Goal: Task Accomplishment & Management: Use online tool/utility

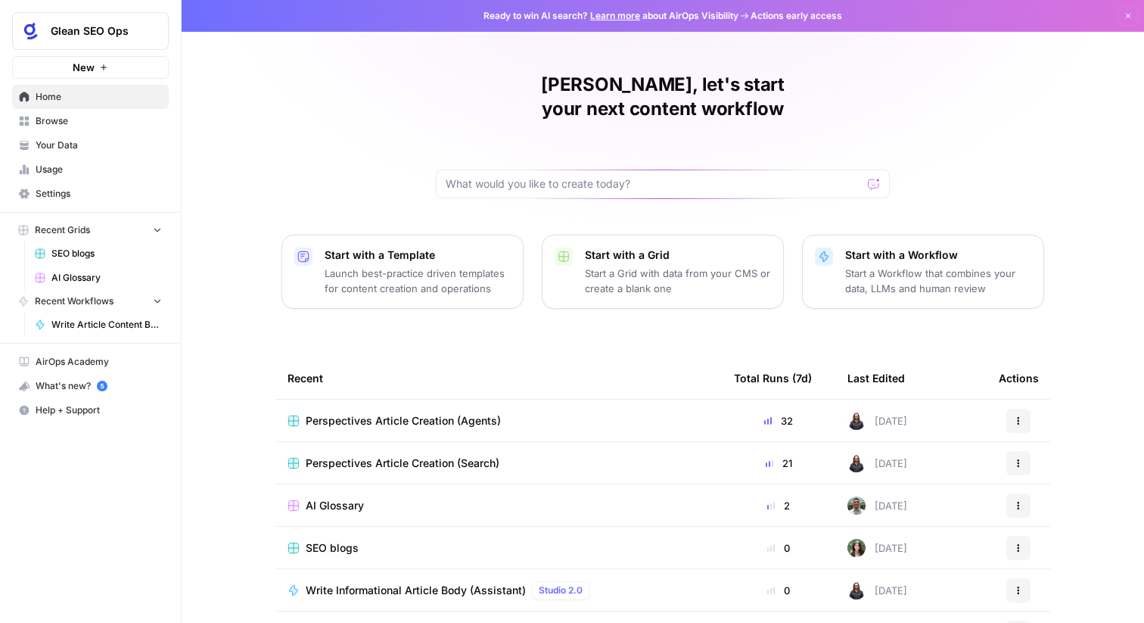
scroll to position [73, 0]
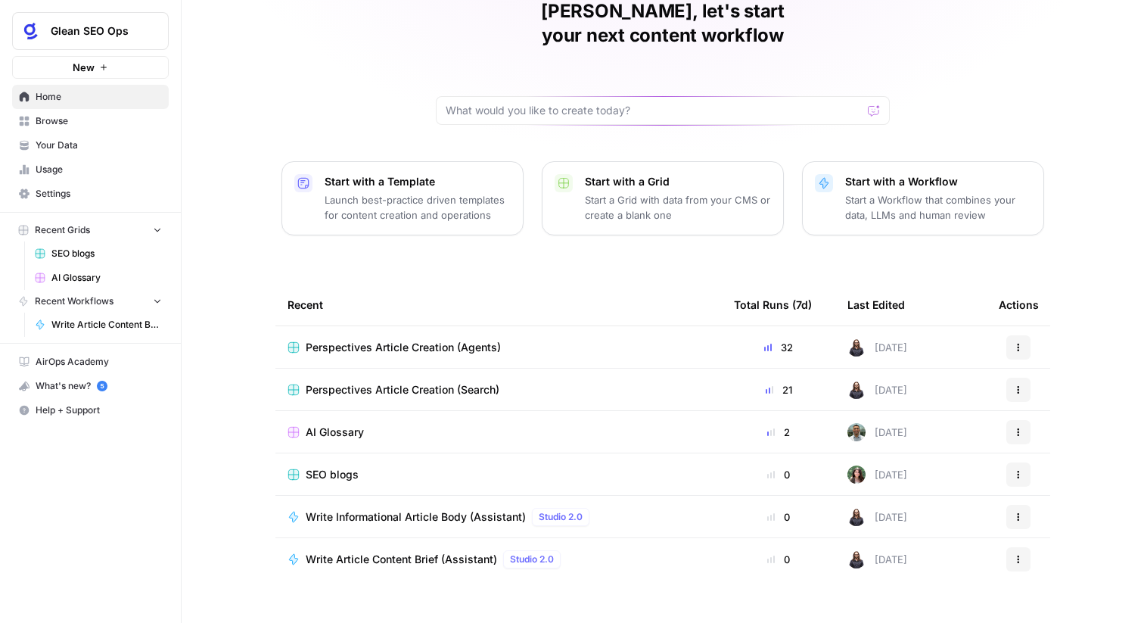
click at [89, 272] on span "AI Glossary" at bounding box center [106, 278] width 110 height 14
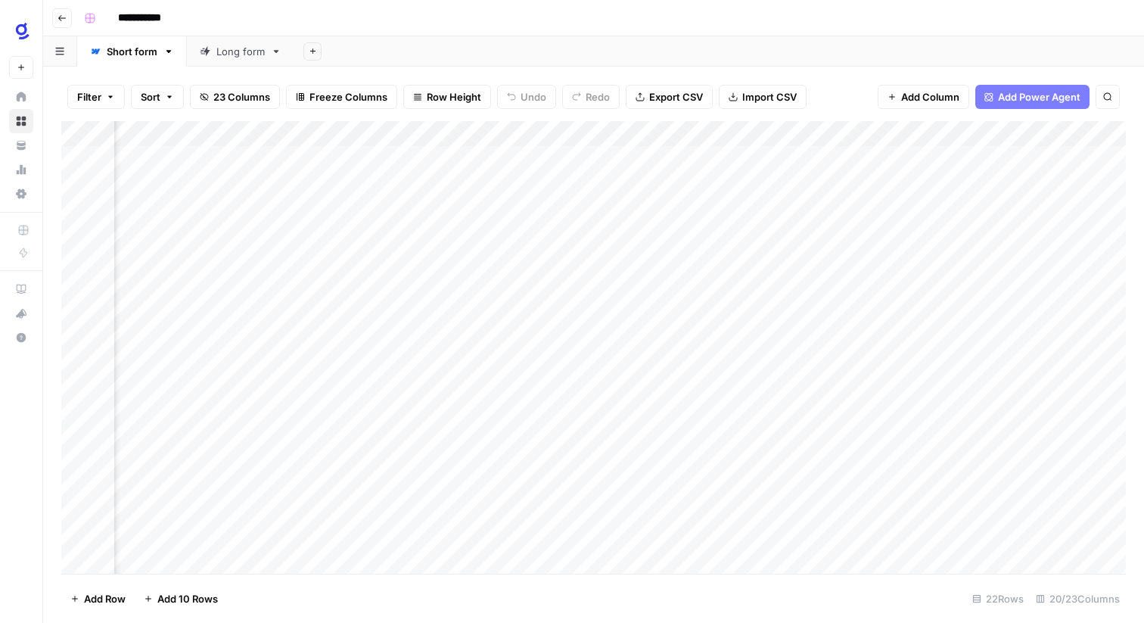
scroll to position [0, 1210]
click at [552, 157] on div "Add Column" at bounding box center [593, 347] width 1065 height 453
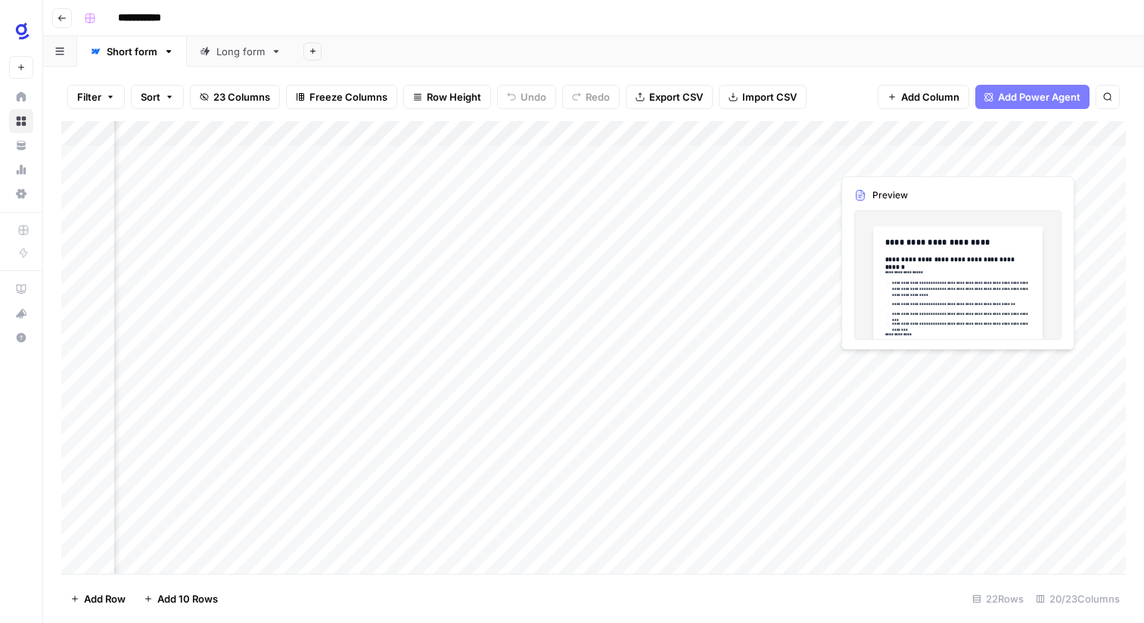
click at [994, 156] on div "Add Column" at bounding box center [593, 347] width 1065 height 453
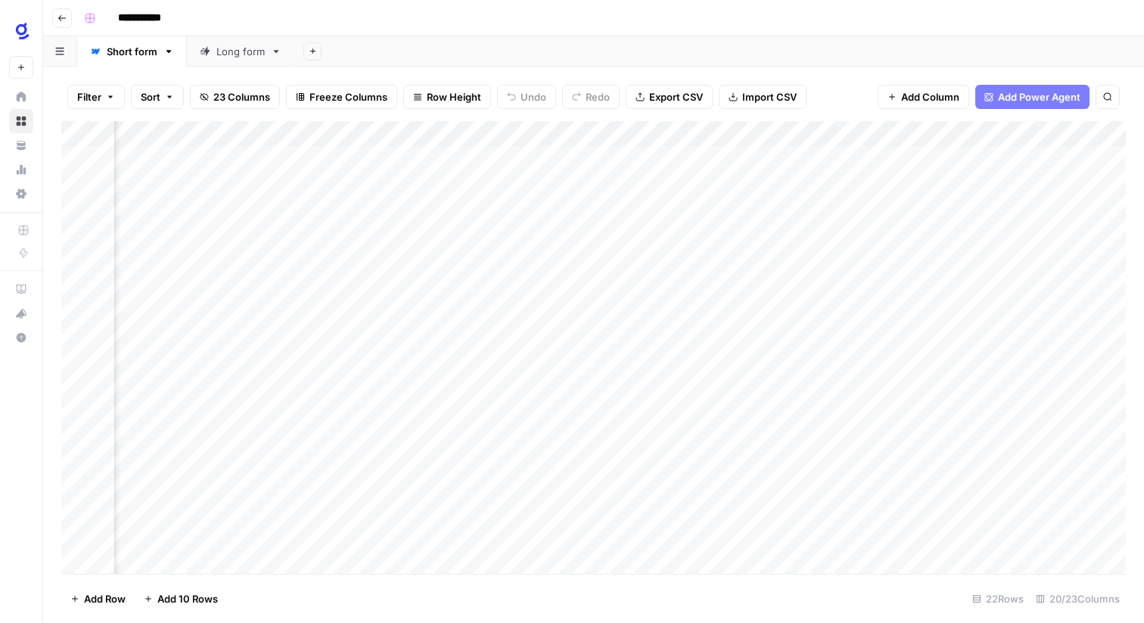
scroll to position [0, 1510]
click at [848, 157] on div "Add Column" at bounding box center [593, 347] width 1065 height 453
click at [862, 163] on div "Add Column" at bounding box center [593, 347] width 1065 height 453
click at [727, 151] on div "Add Column" at bounding box center [593, 347] width 1065 height 453
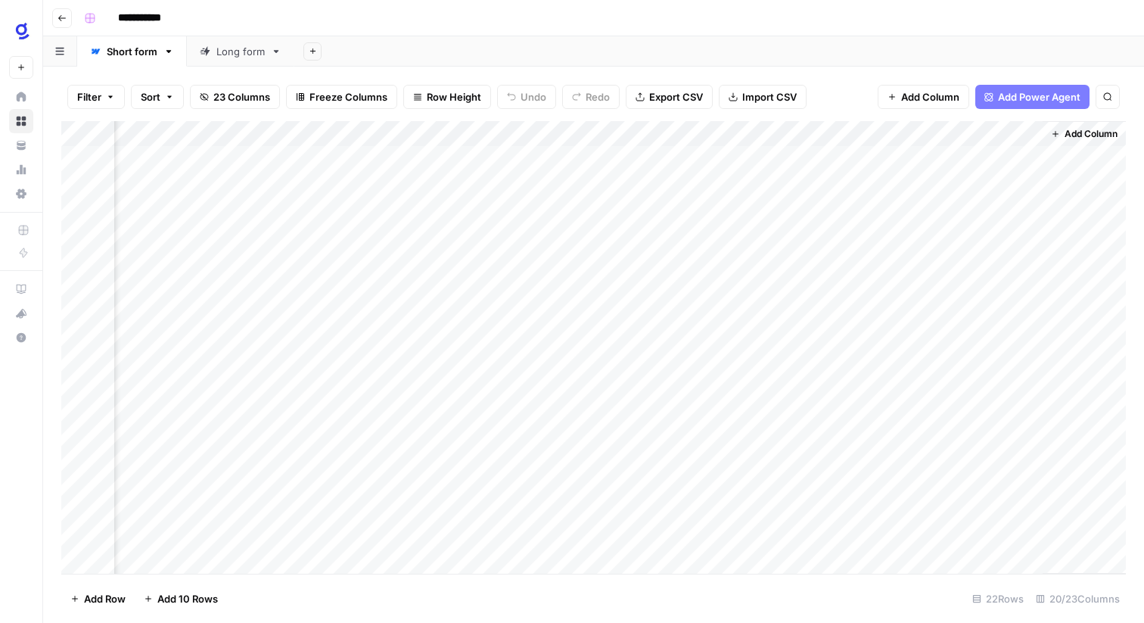
click at [730, 133] on div "Add Column" at bounding box center [593, 347] width 1065 height 453
click at [610, 244] on div "Add Column" at bounding box center [593, 347] width 1065 height 453
click at [745, 138] on div "Add Column" at bounding box center [593, 347] width 1065 height 453
click at [628, 287] on div "Add Column" at bounding box center [593, 347] width 1065 height 453
click at [596, 135] on div "Add Column" at bounding box center [593, 347] width 1065 height 453
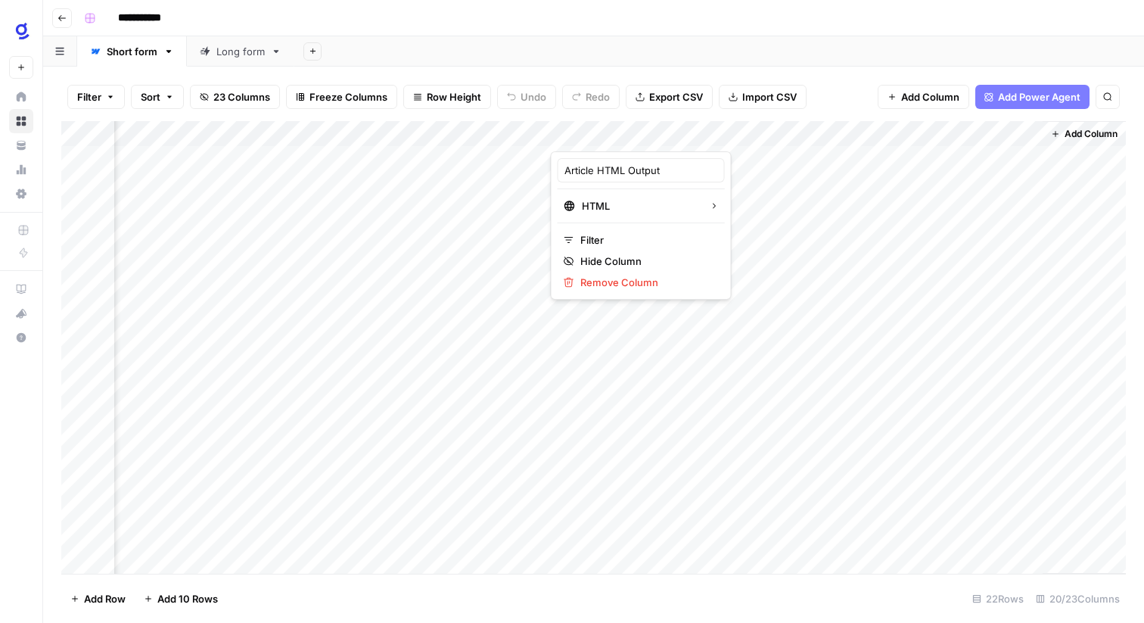
click at [612, 129] on div at bounding box center [619, 136] width 137 height 30
click at [863, 218] on div "Add Column" at bounding box center [593, 347] width 1065 height 453
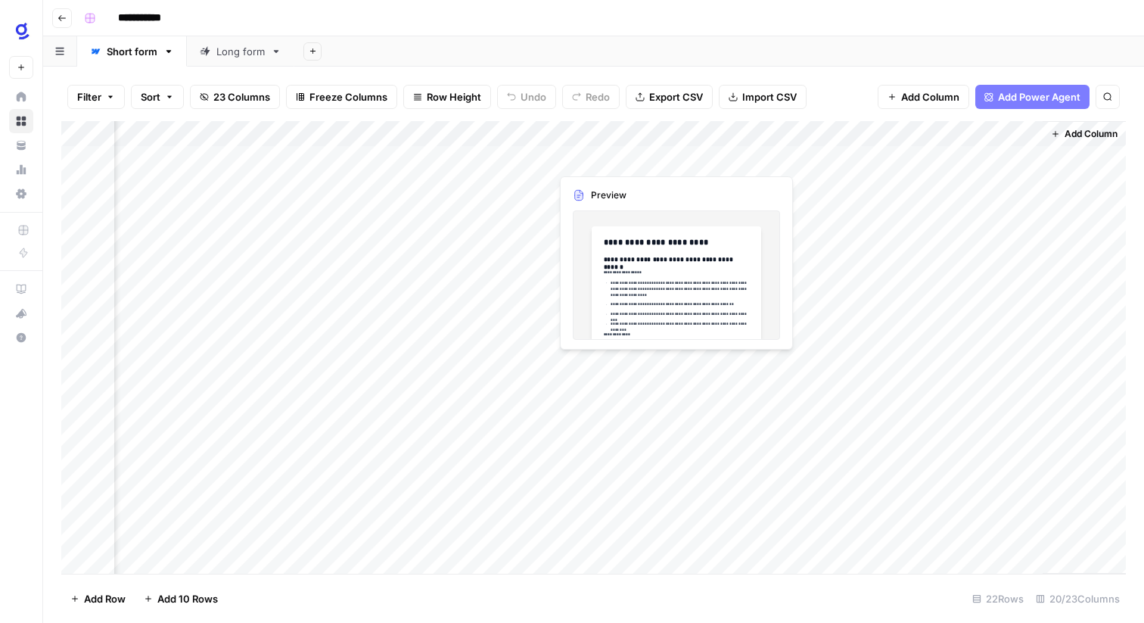
click at [614, 164] on div "Add Column" at bounding box center [593, 347] width 1065 height 453
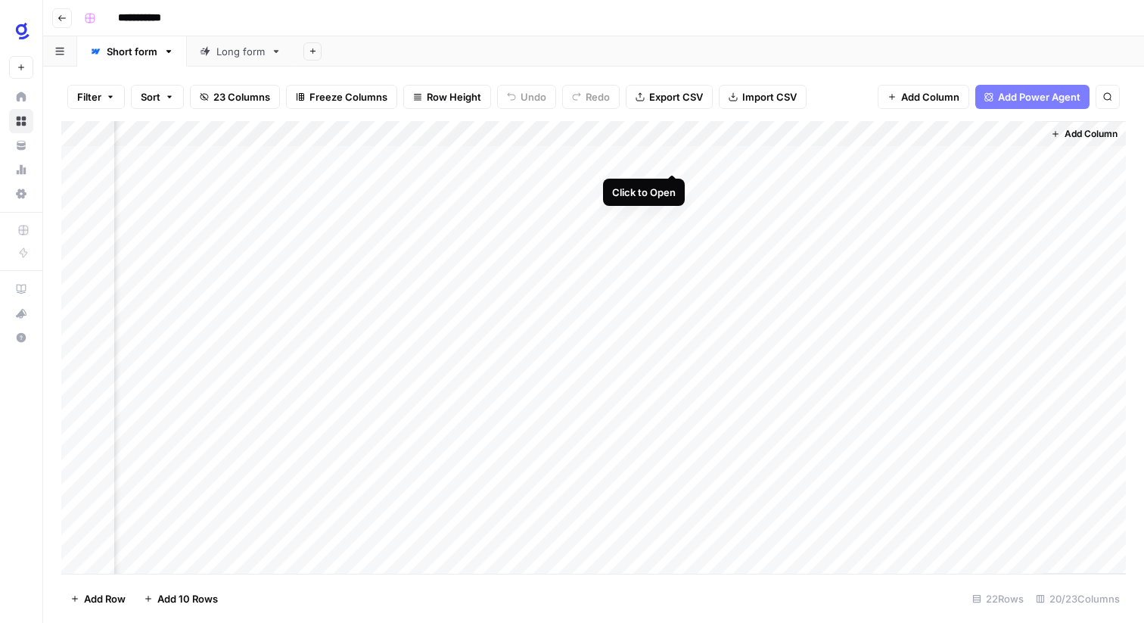
click at [669, 155] on div "Add Column" at bounding box center [593, 347] width 1065 height 453
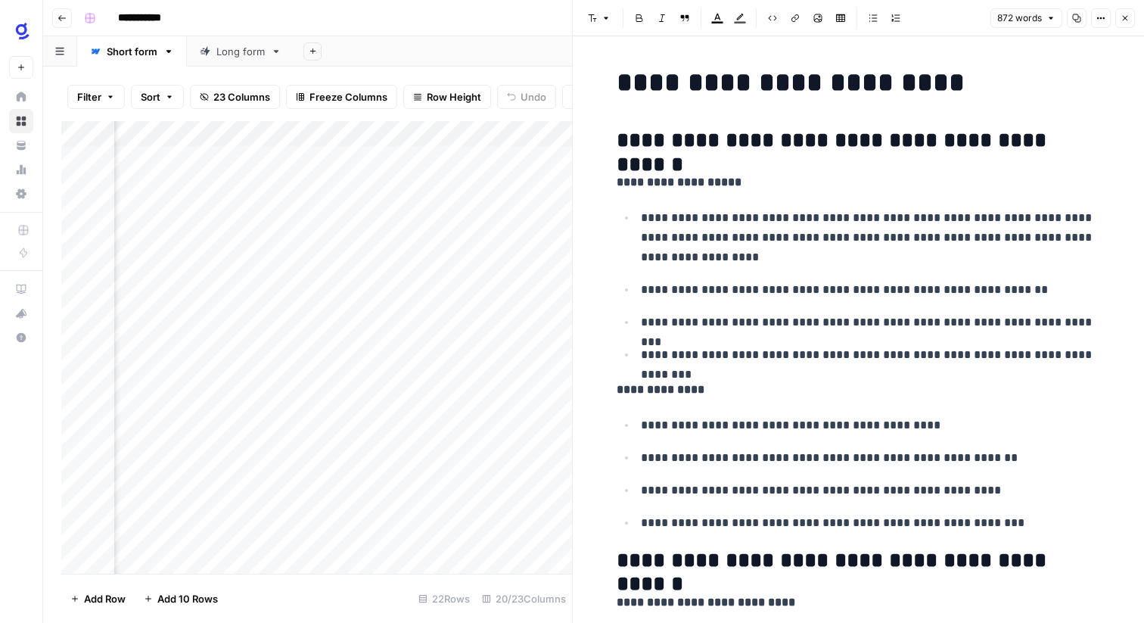
click at [527, 194] on div "Add Column" at bounding box center [316, 347] width 511 height 453
click at [501, 251] on div "Add Column" at bounding box center [316, 347] width 511 height 453
click at [544, 257] on div "Add Column" at bounding box center [316, 347] width 511 height 453
click at [369, 224] on div "Add Column" at bounding box center [316, 347] width 511 height 453
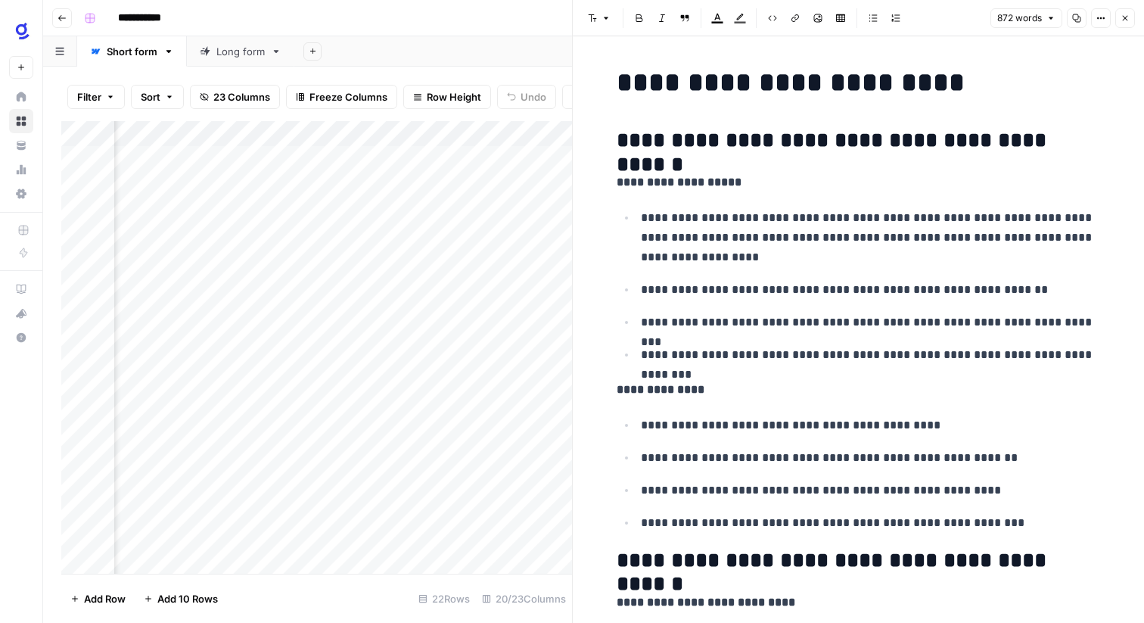
scroll to position [0, 2160]
click at [428, 159] on div "Add Column" at bounding box center [316, 347] width 511 height 453
click at [414, 157] on div "Add Column" at bounding box center [316, 347] width 511 height 453
click at [414, 157] on body "**********" at bounding box center [572, 311] width 1144 height 623
click at [1121, 20] on icon "button" at bounding box center [1125, 18] width 9 height 9
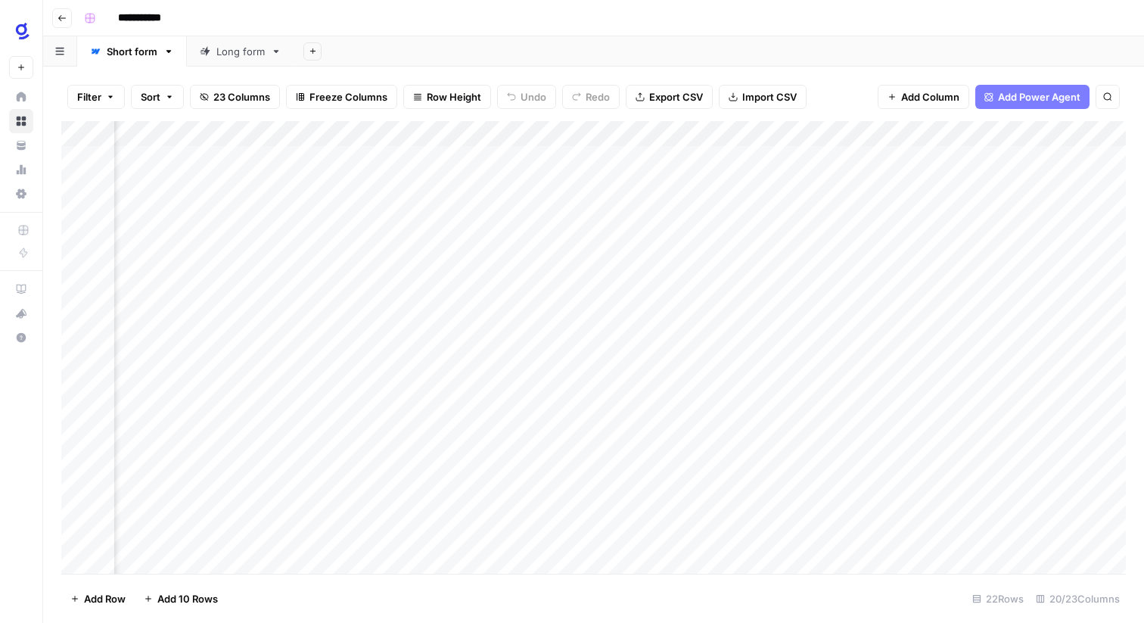
scroll to position [0, 1606]
click at [605, 159] on div "Add Column" at bounding box center [593, 347] width 1065 height 453
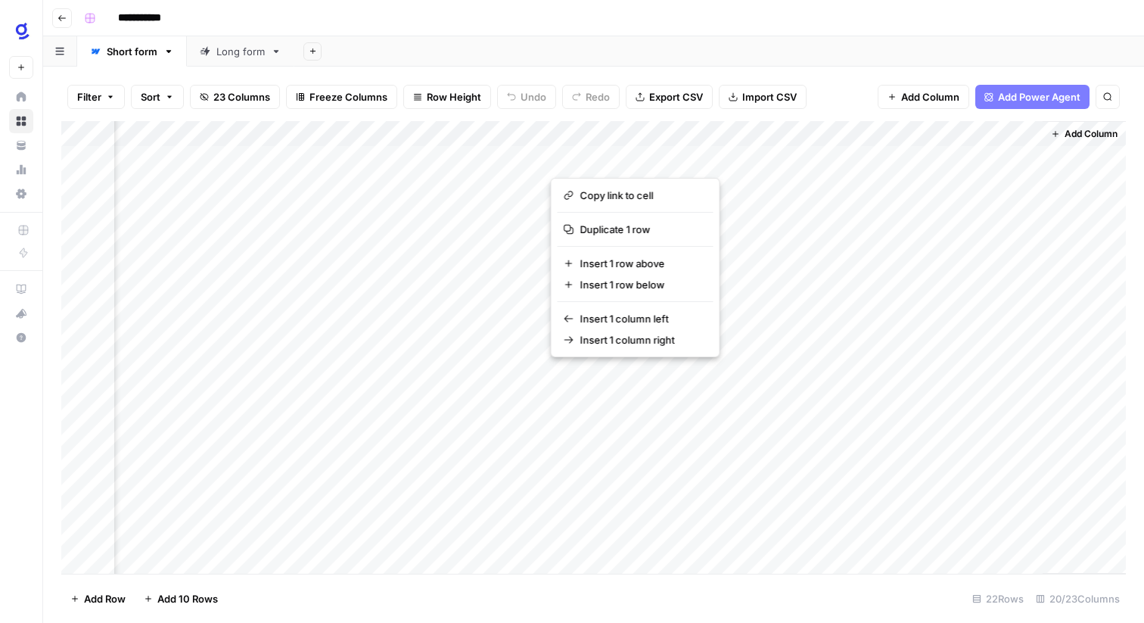
click at [606, 154] on button "button" at bounding box center [619, 158] width 137 height 26
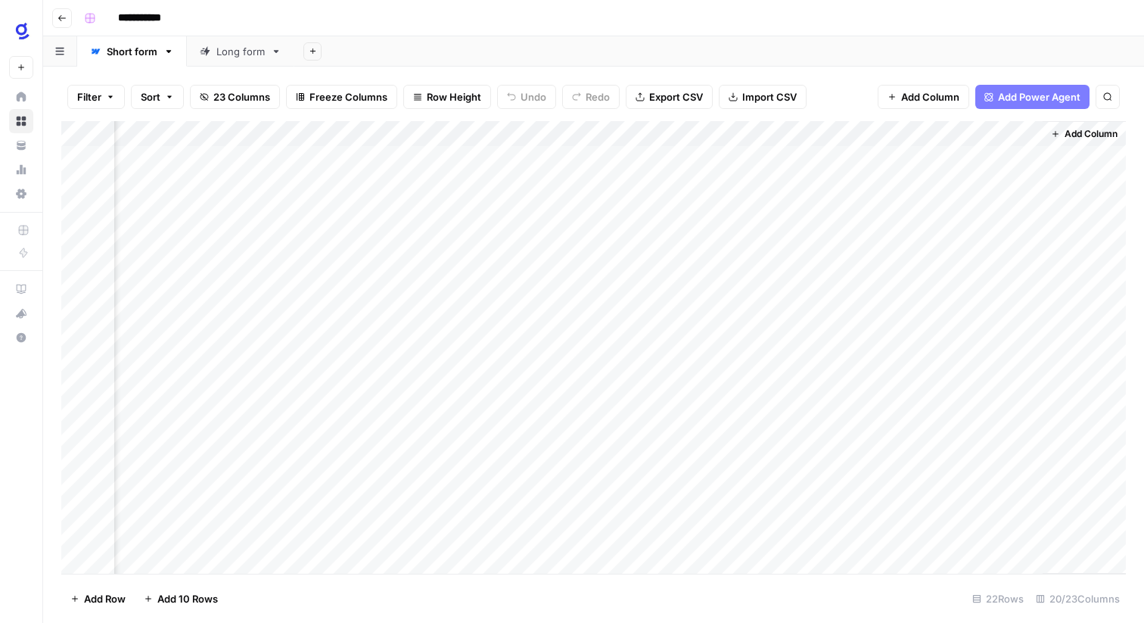
click at [776, 160] on div "Add Column" at bounding box center [593, 347] width 1065 height 453
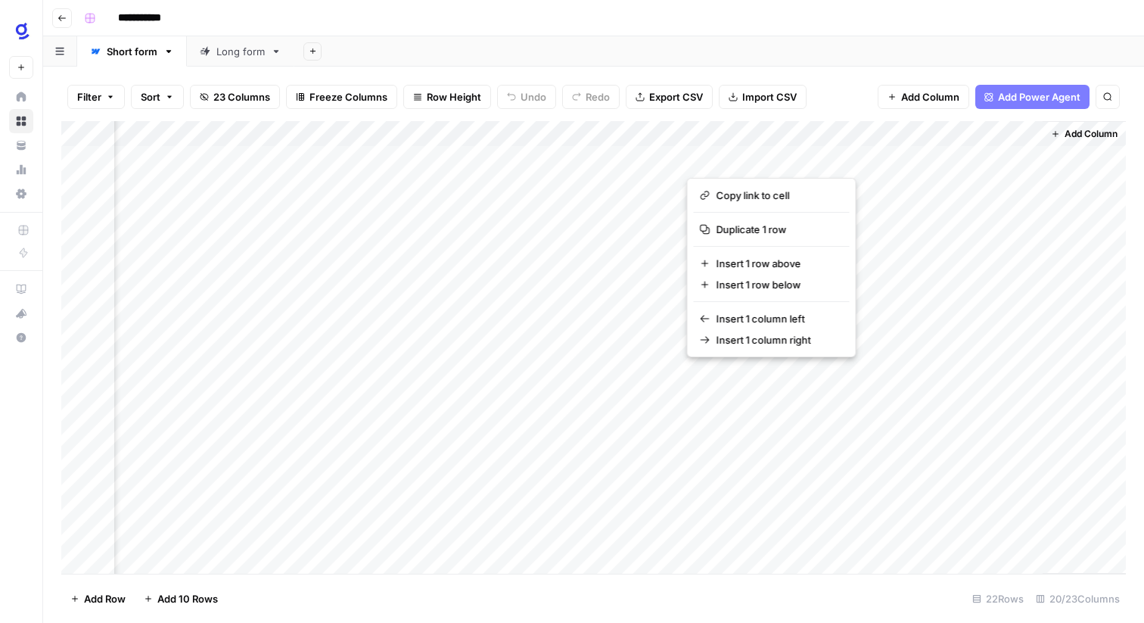
click at [884, 159] on div "Add Column" at bounding box center [593, 347] width 1065 height 453
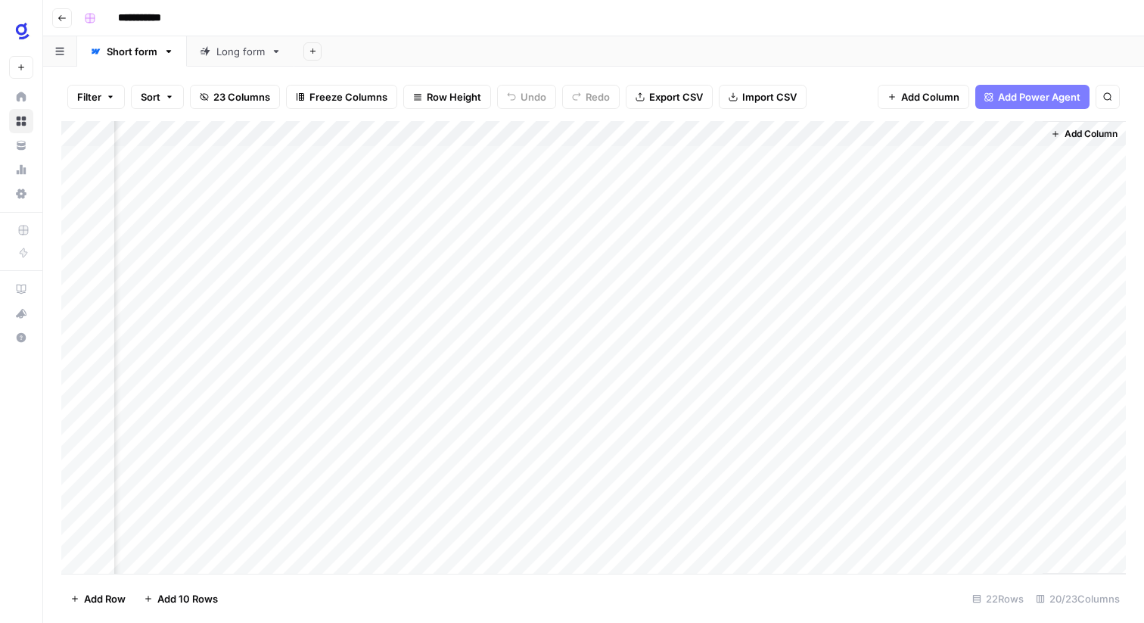
click at [752, 186] on div "Add Column" at bounding box center [593, 347] width 1065 height 453
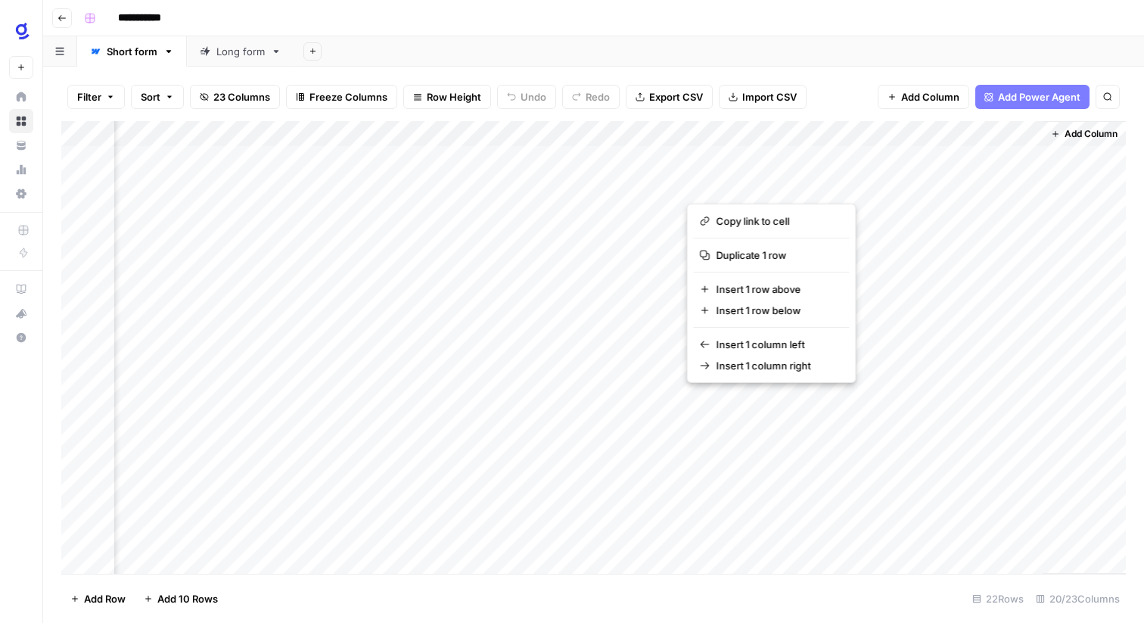
click at [752, 184] on button "button" at bounding box center [755, 184] width 137 height 26
click at [610, 182] on div "Add Column" at bounding box center [593, 347] width 1065 height 453
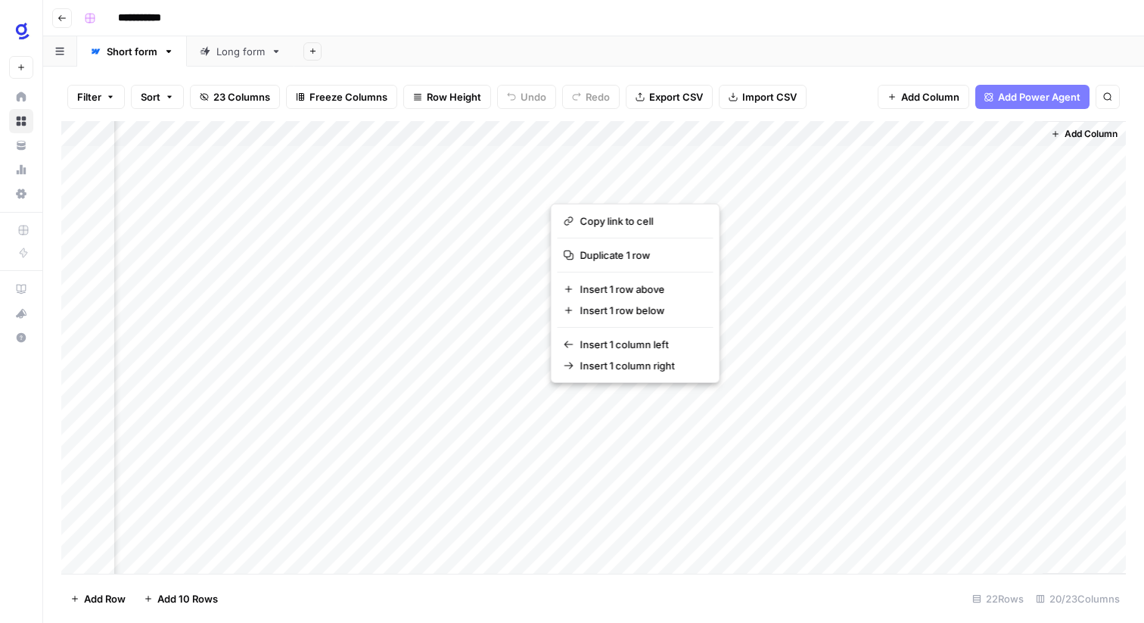
click at [596, 180] on button "button" at bounding box center [619, 184] width 137 height 26
click at [642, 151] on div "Add Column" at bounding box center [593, 347] width 1065 height 453
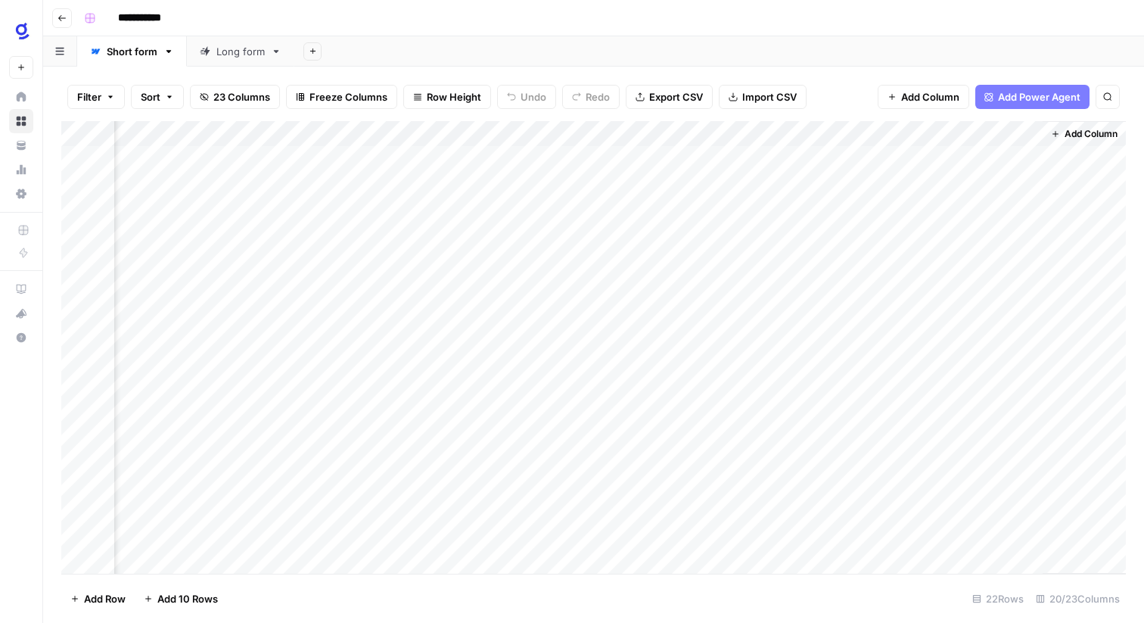
click at [743, 132] on div "Add Column" at bounding box center [593, 347] width 1065 height 453
click at [838, 95] on div "Filter Sort 23 Columns Freeze Columns Row Height Undo Redo Export CSV Import CS…" at bounding box center [593, 97] width 1065 height 48
click at [761, 185] on div "Add Column" at bounding box center [593, 347] width 1065 height 453
click at [747, 213] on div "Add Column" at bounding box center [593, 347] width 1065 height 453
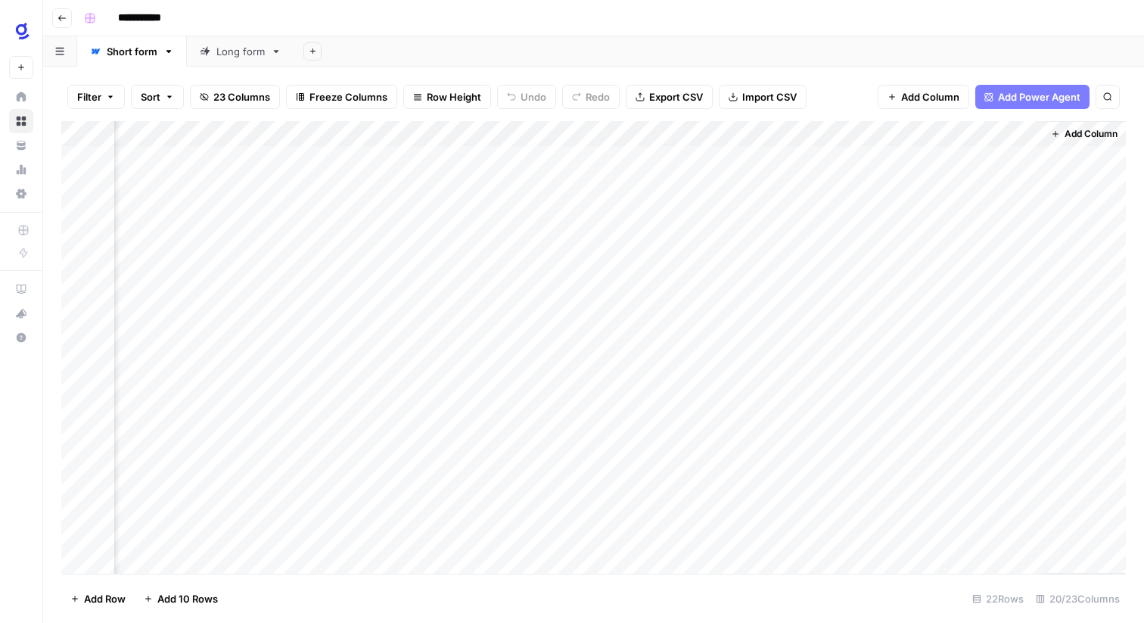
click at [792, 136] on div "Add Column" at bounding box center [593, 347] width 1065 height 453
click at [746, 227] on span "Edit" at bounding box center [783, 226] width 132 height 15
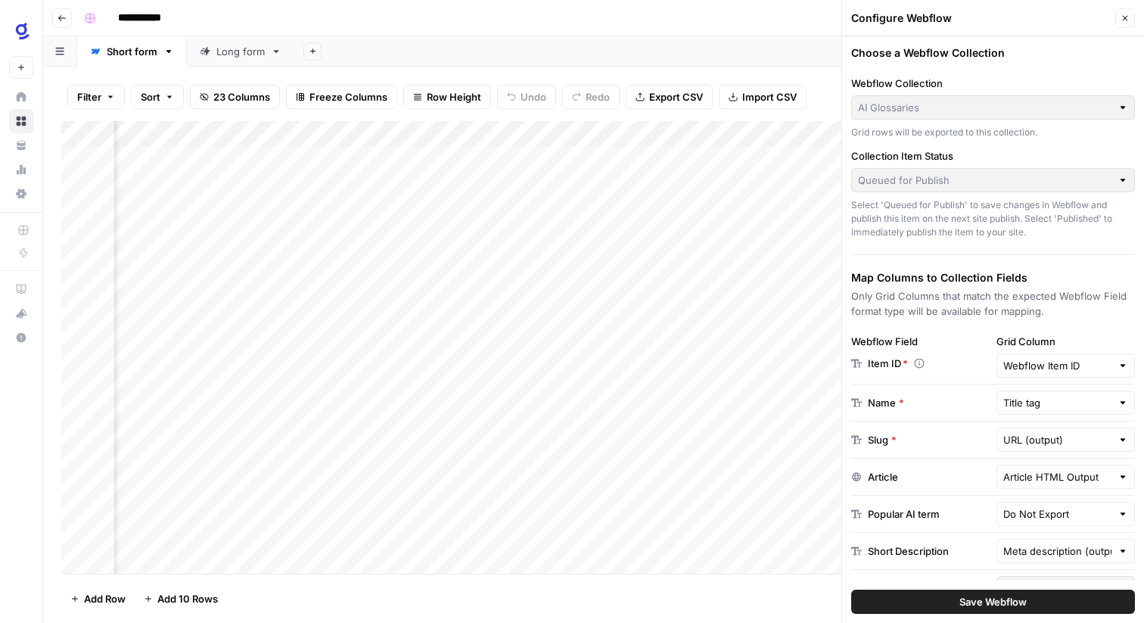
scroll to position [29, 0]
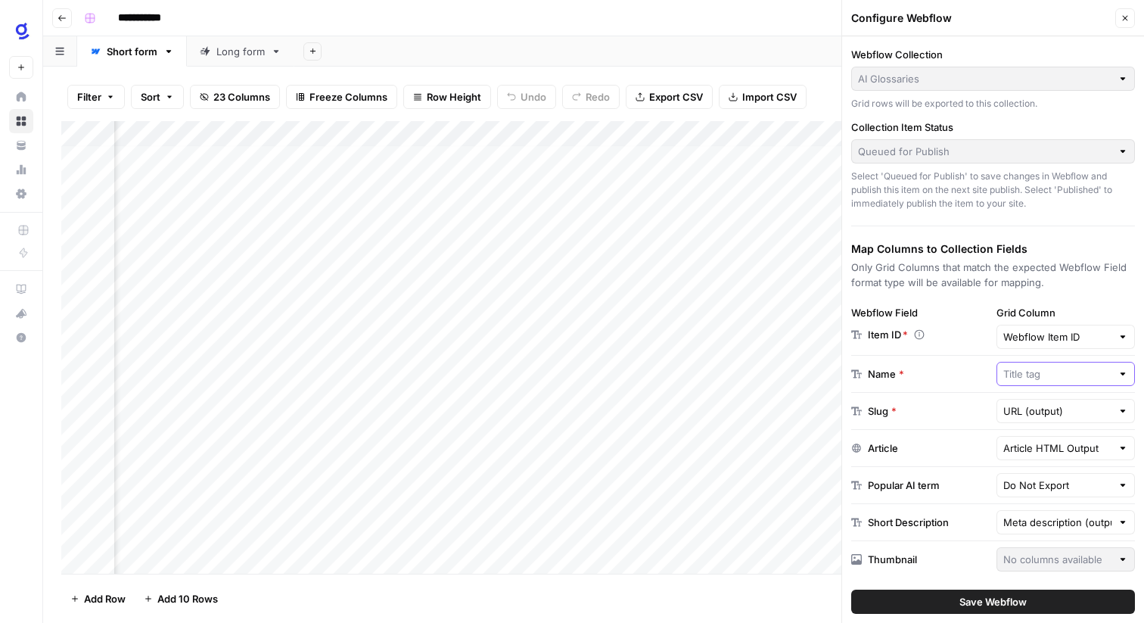
click at [1040, 374] on input "text" at bounding box center [1057, 373] width 109 height 15
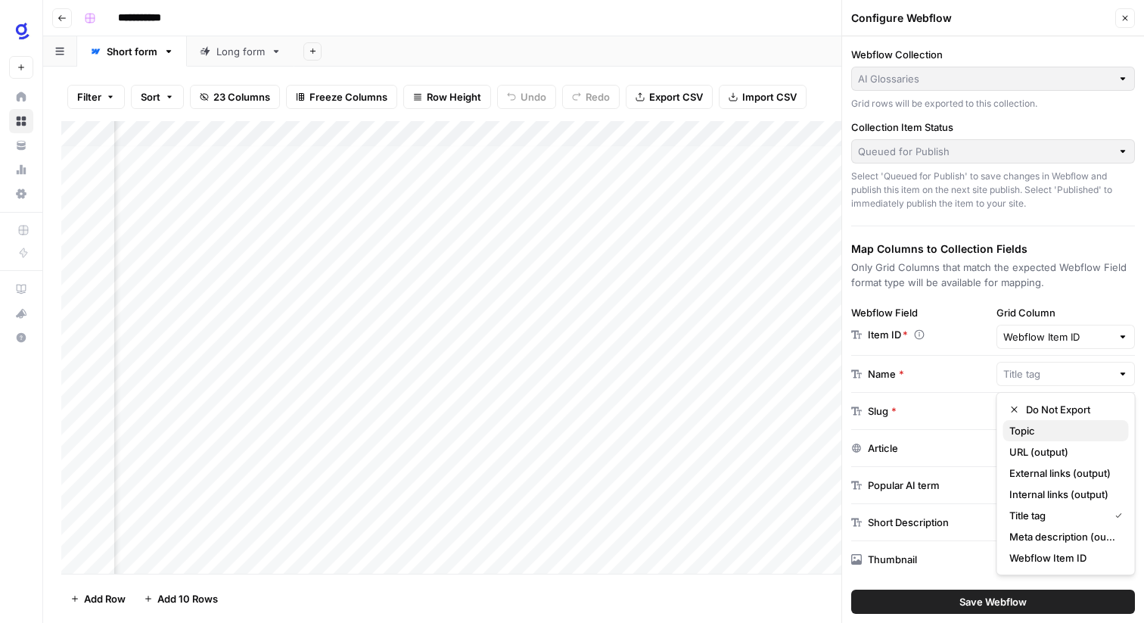
click at [1042, 433] on span "Topic" at bounding box center [1062, 430] width 107 height 15
type input "Topic"
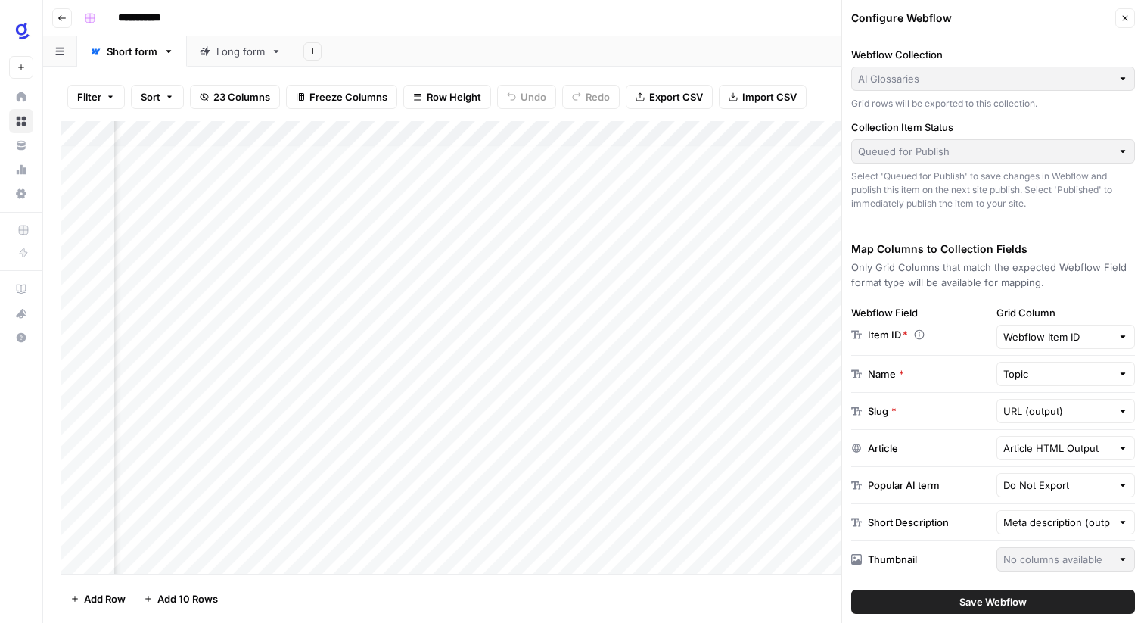
click at [993, 594] on span "Save Webflow" at bounding box center [993, 601] width 67 height 15
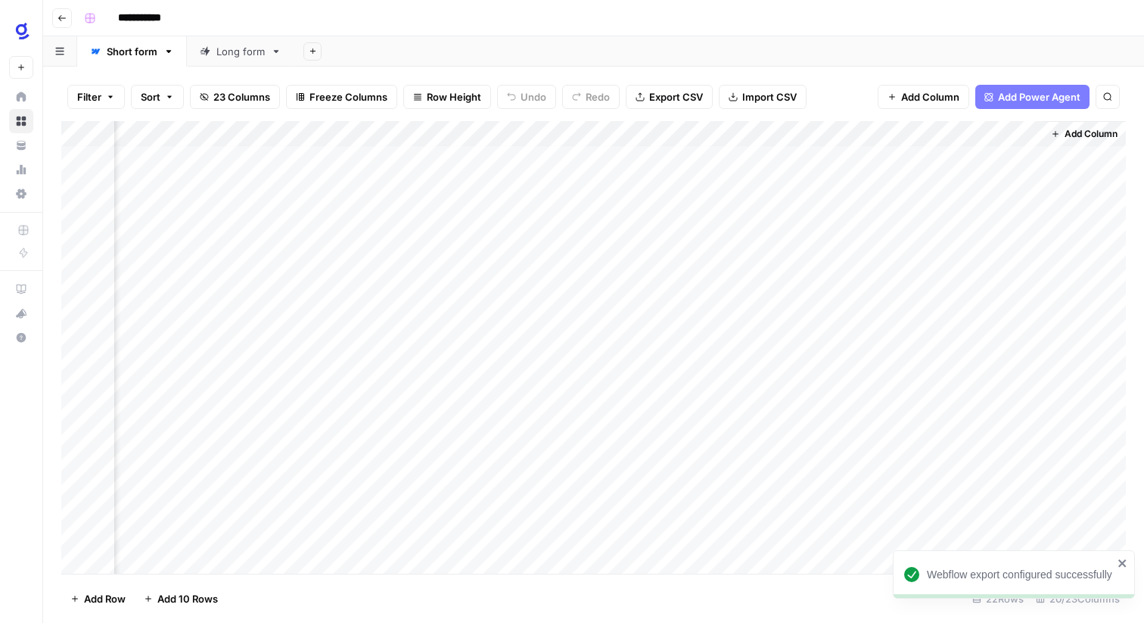
click at [789, 133] on div "Add Column" at bounding box center [593, 347] width 1065 height 453
click at [767, 228] on span "Edit" at bounding box center [783, 226] width 132 height 15
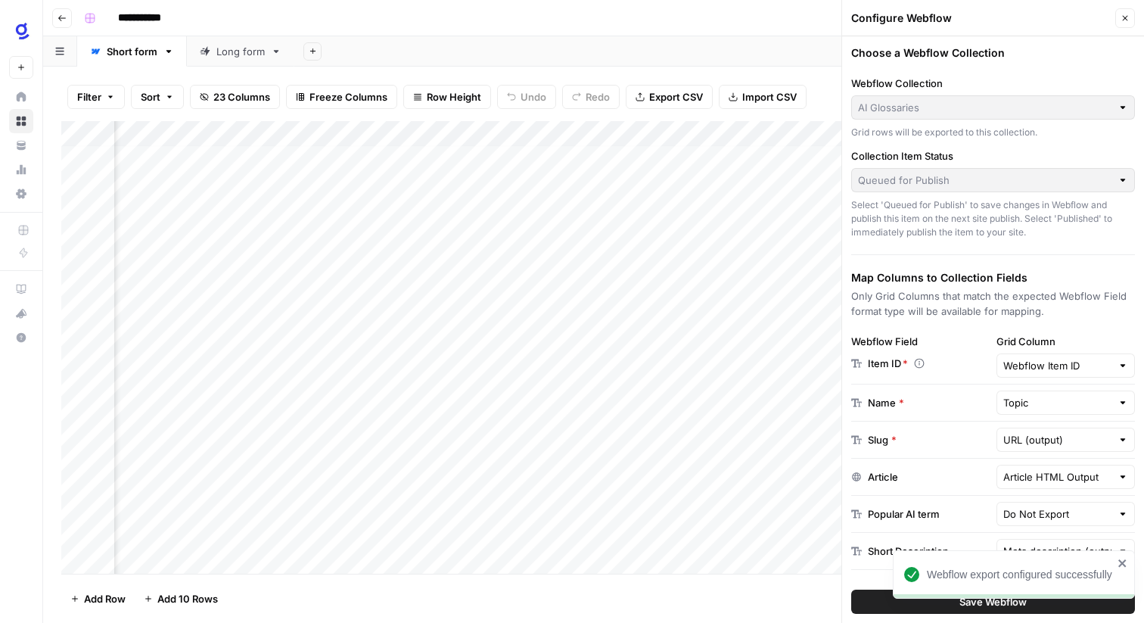
scroll to position [29, 0]
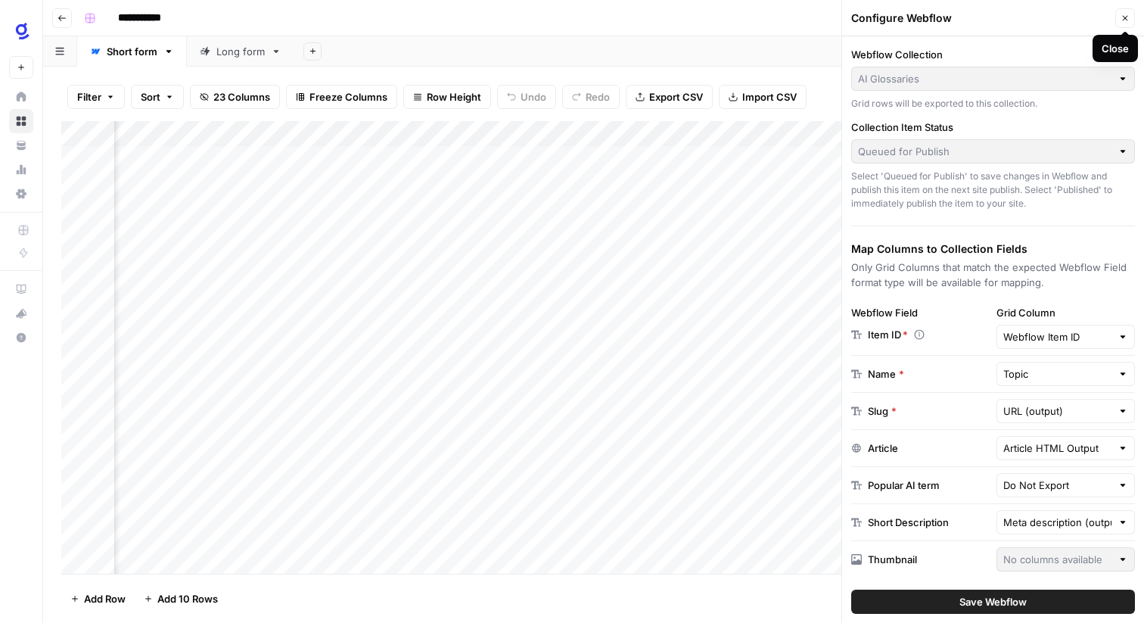
click at [1124, 17] on icon "button" at bounding box center [1125, 18] width 9 height 9
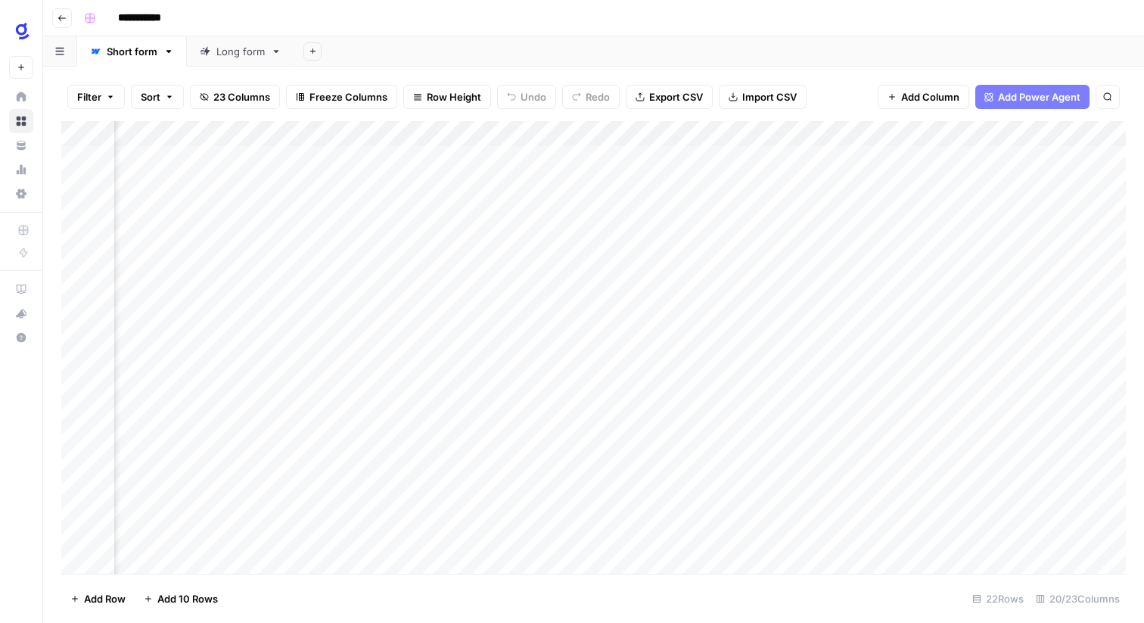
scroll to position [0, 1474]
click at [1012, 159] on div "Add Column" at bounding box center [593, 347] width 1065 height 453
click at [939, 157] on div "Add Column" at bounding box center [593, 347] width 1065 height 453
